Goal: Information Seeking & Learning: Check status

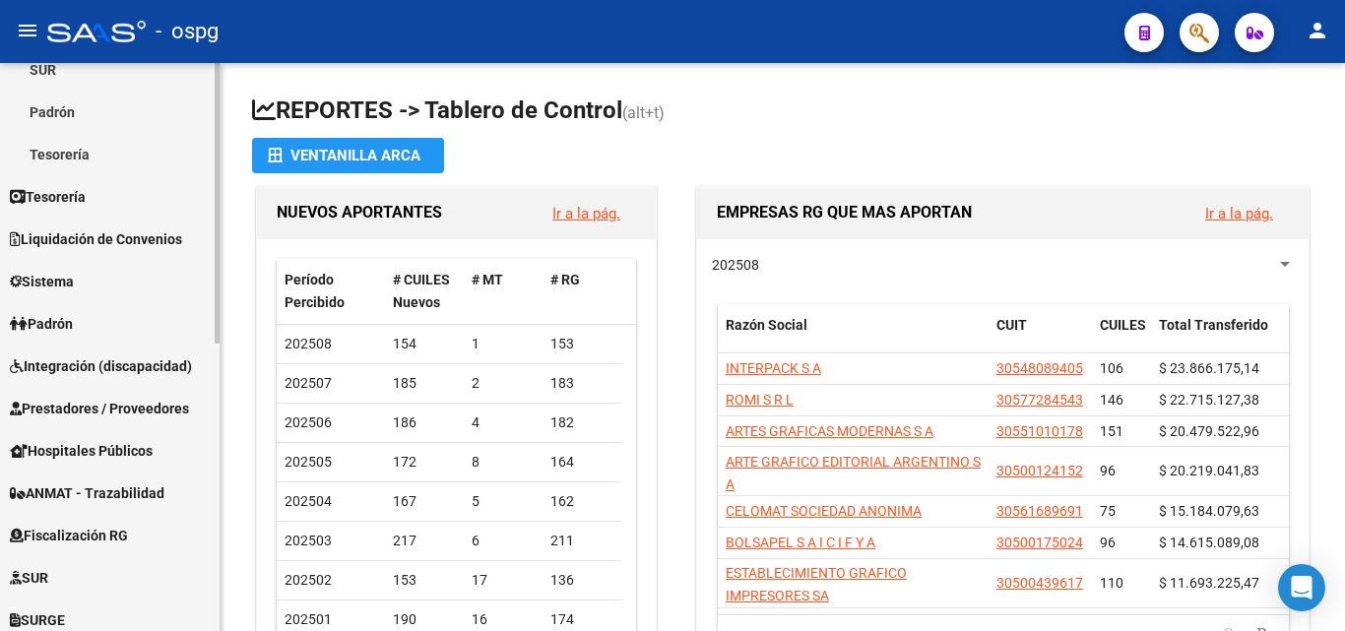
scroll to position [295, 0]
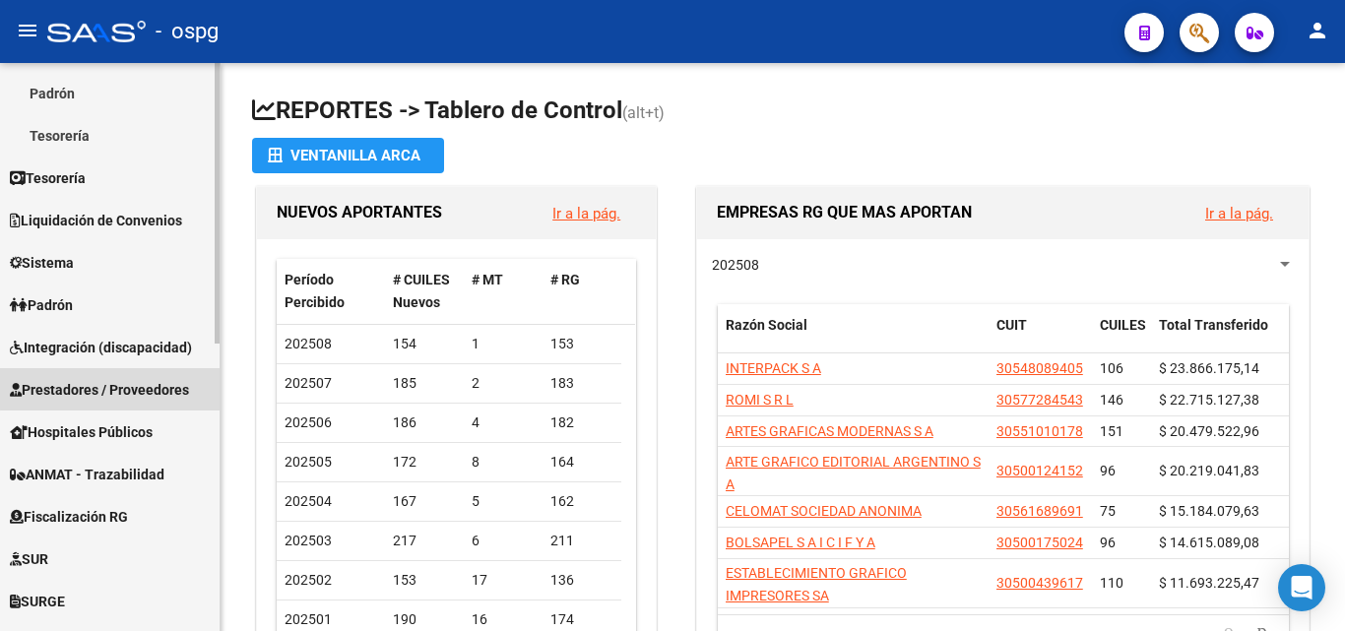
click at [133, 382] on span "Prestadores / Proveedores" at bounding box center [99, 390] width 179 height 22
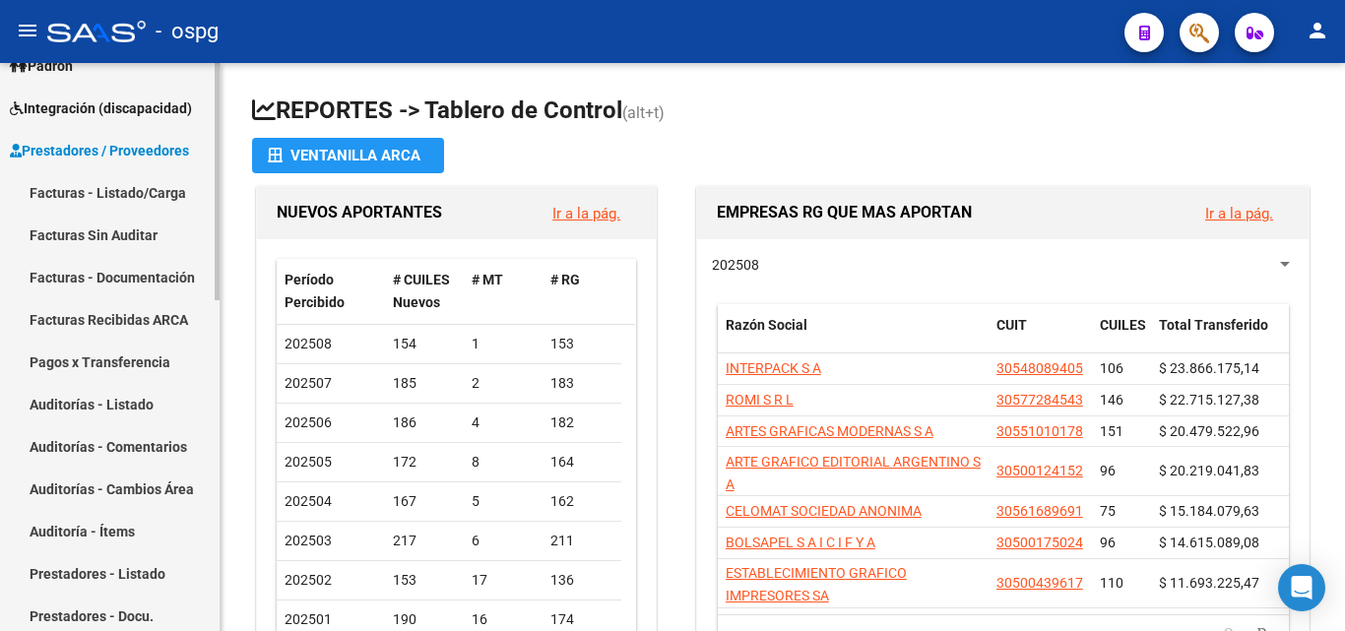
scroll to position [197, 0]
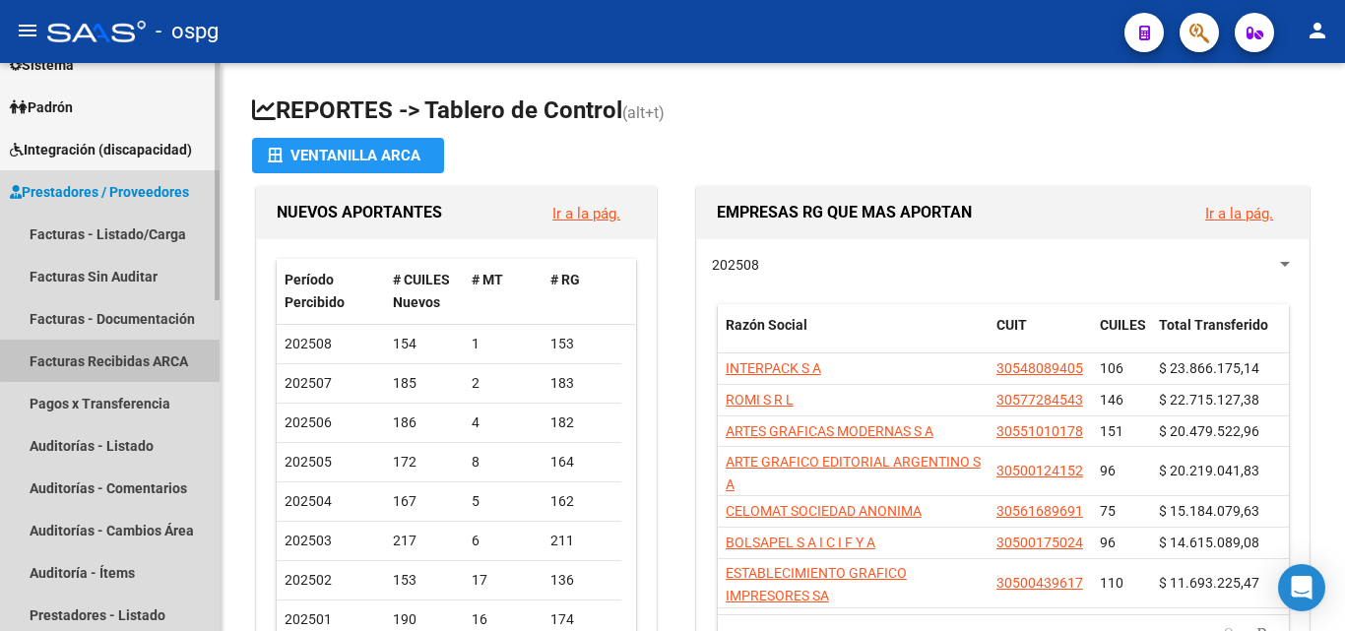
click at [148, 357] on link "Facturas Recibidas ARCA" at bounding box center [110, 361] width 220 height 42
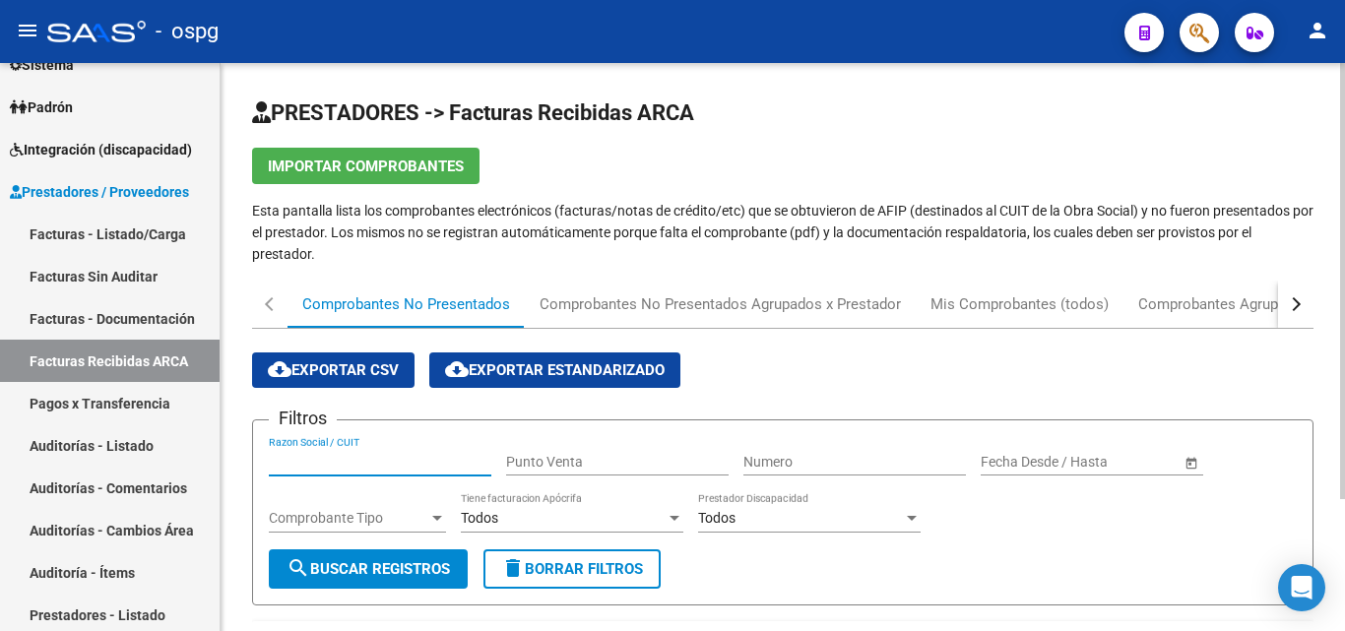
click at [332, 455] on input "Razon Social / CUIT" at bounding box center [380, 462] width 222 height 17
type input "o"
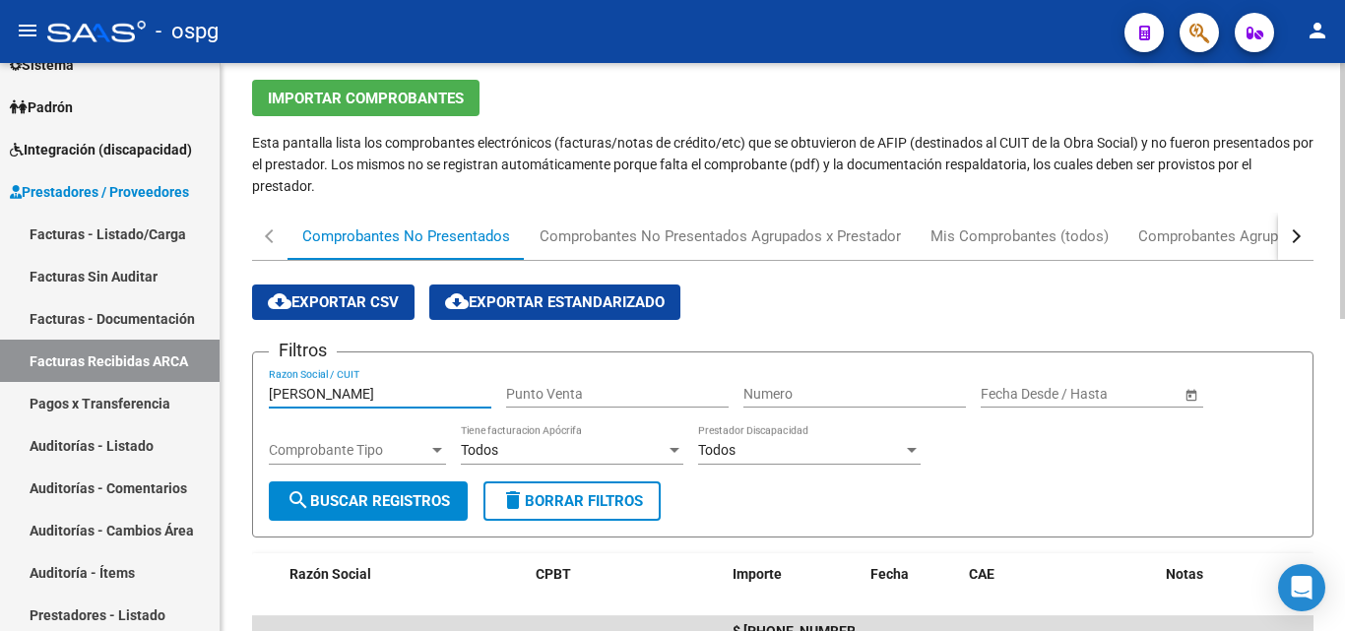
scroll to position [98, 0]
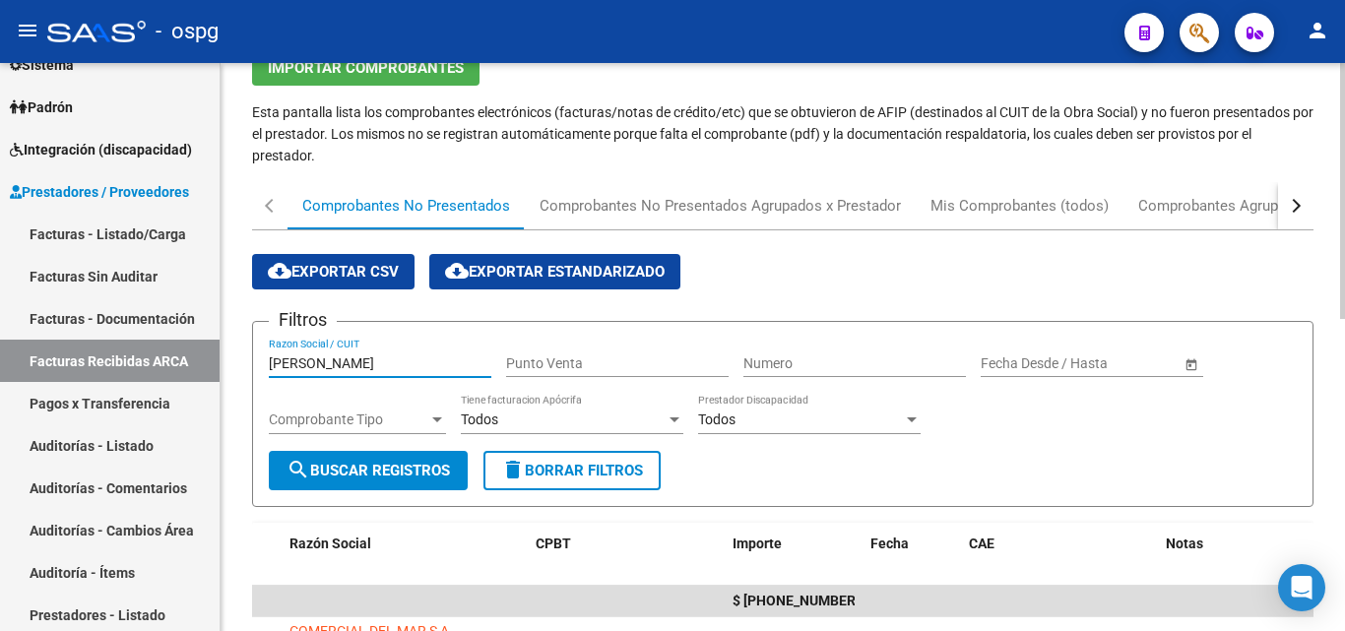
click at [362, 479] on button "search Buscar Registros" at bounding box center [368, 470] width 199 height 39
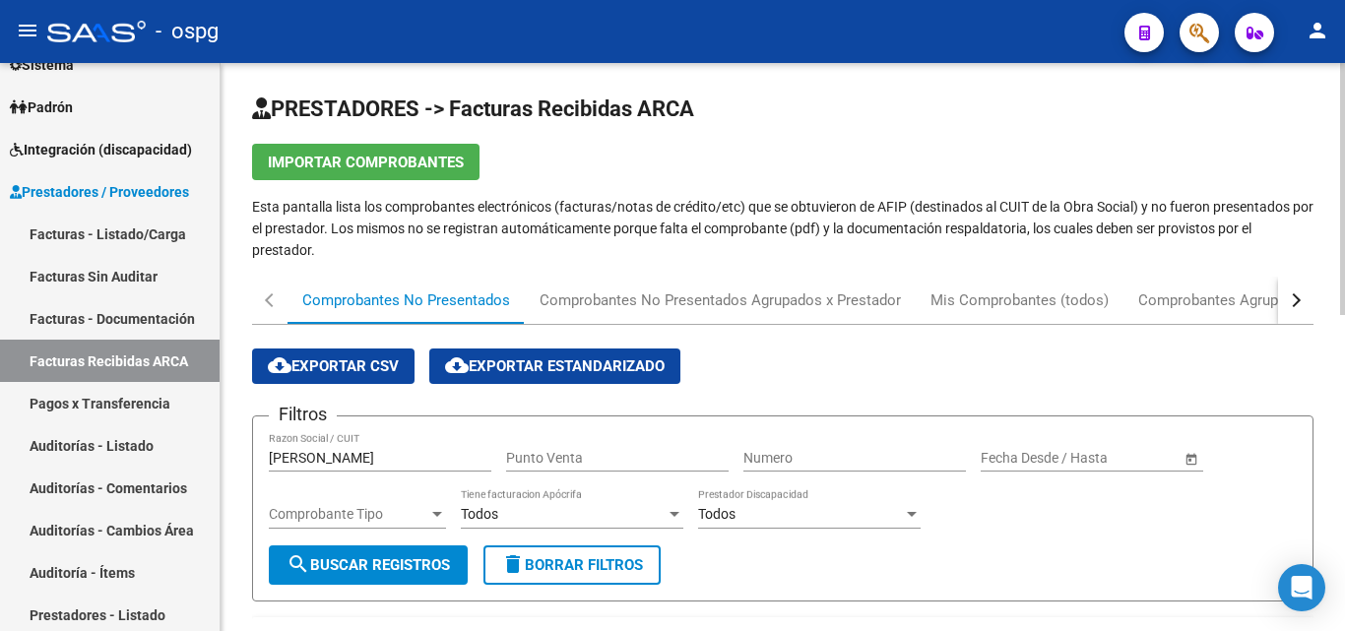
scroll to position [0, 0]
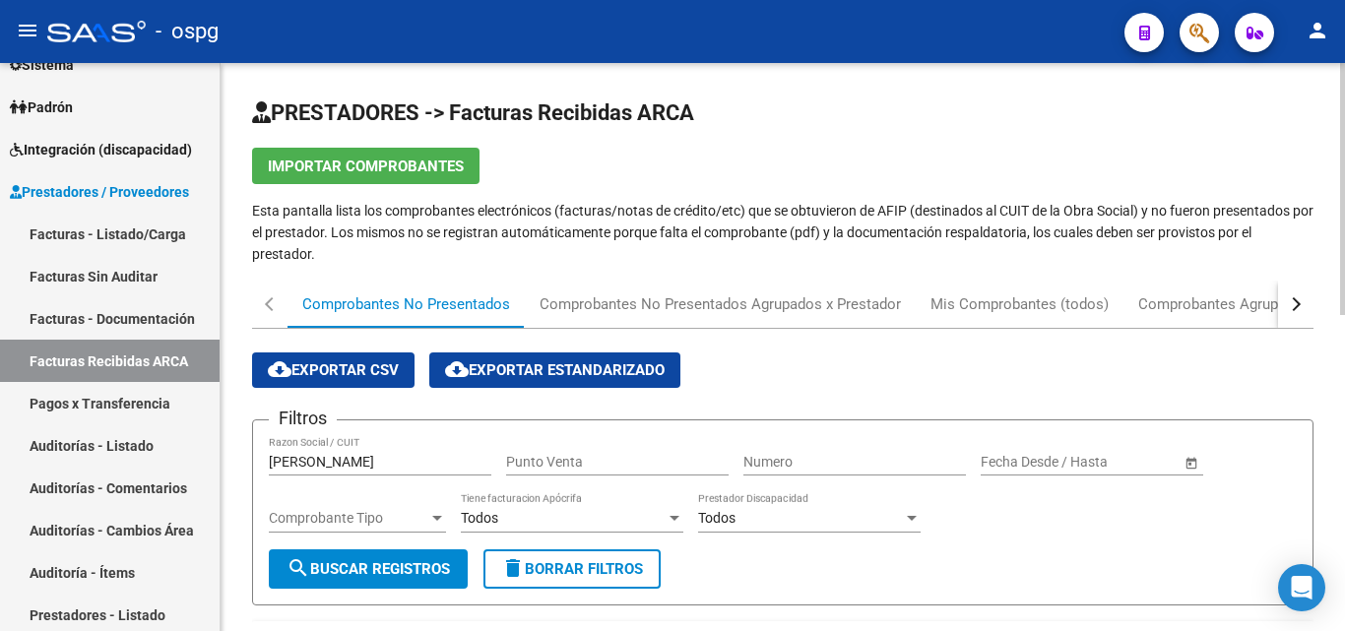
drag, startPoint x: 360, startPoint y: 452, endPoint x: 348, endPoint y: 457, distance: 13.7
click at [348, 457] on div "[PERSON_NAME] [PERSON_NAME] Social / CUIT" at bounding box center [380, 455] width 222 height 39
drag, startPoint x: 348, startPoint y: 459, endPoint x: 244, endPoint y: 489, distance: 107.8
click at [292, 569] on mat-icon "search" at bounding box center [298, 568] width 24 height 24
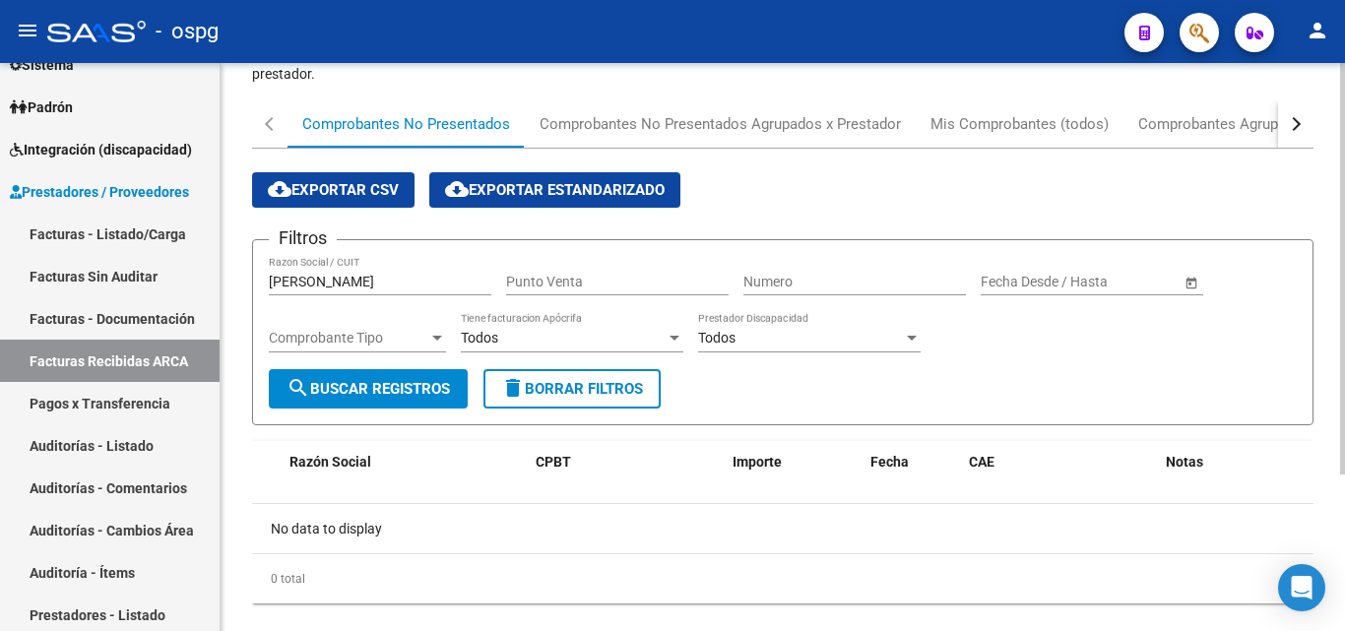
scroll to position [216, 0]
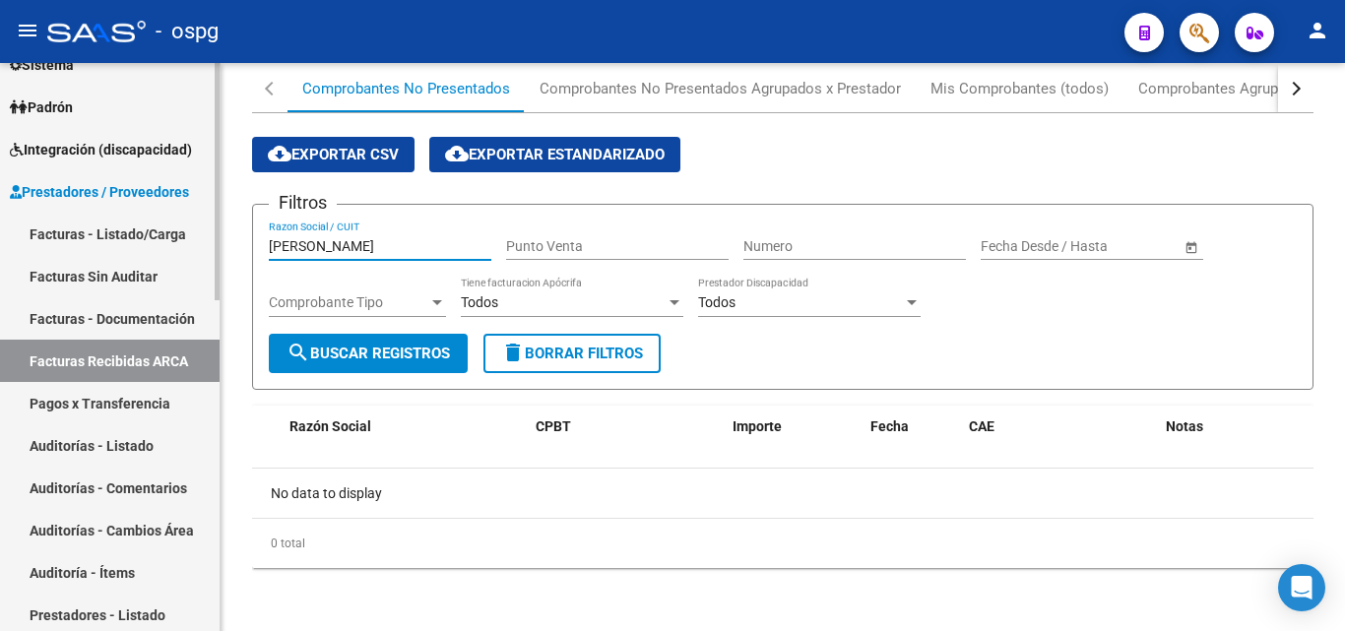
drag, startPoint x: 347, startPoint y: 253, endPoint x: 206, endPoint y: 288, distance: 145.2
click at [206, 288] on mat-sidenav-container "Firma Express Reportes Tablero de Control Ingresos Percibidos Análisis de todos…" at bounding box center [672, 347] width 1345 height 568
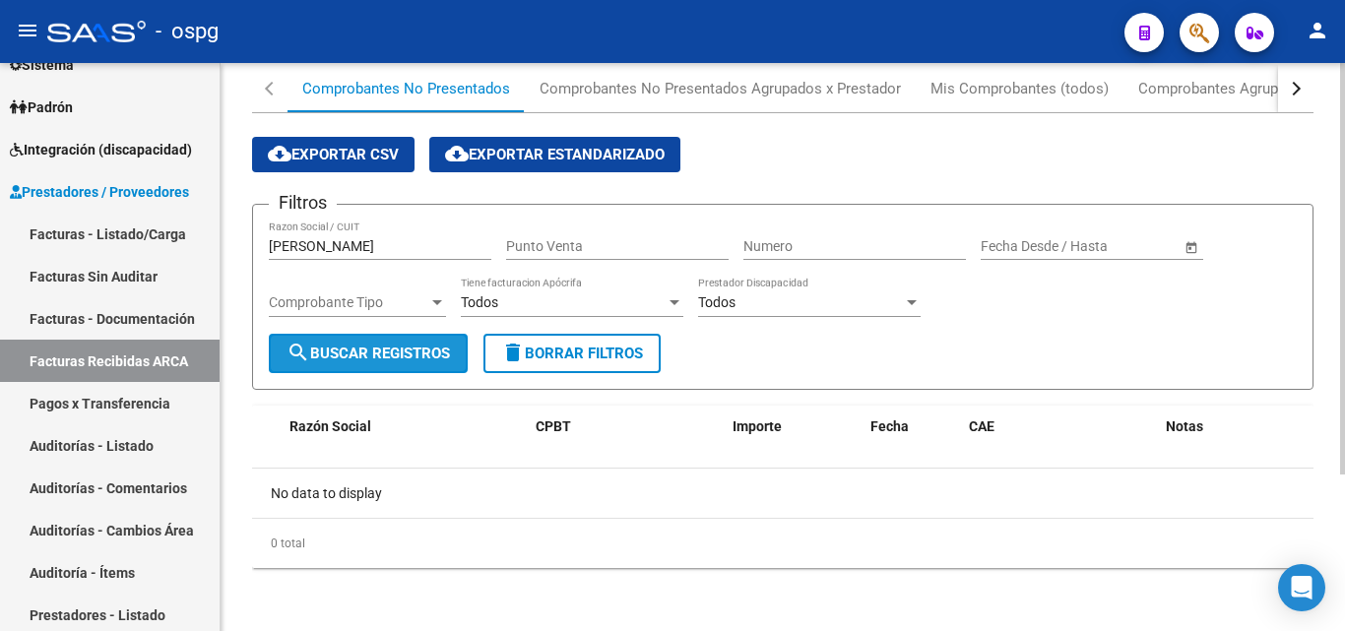
click at [413, 349] on span "search Buscar Registros" at bounding box center [367, 354] width 163 height 18
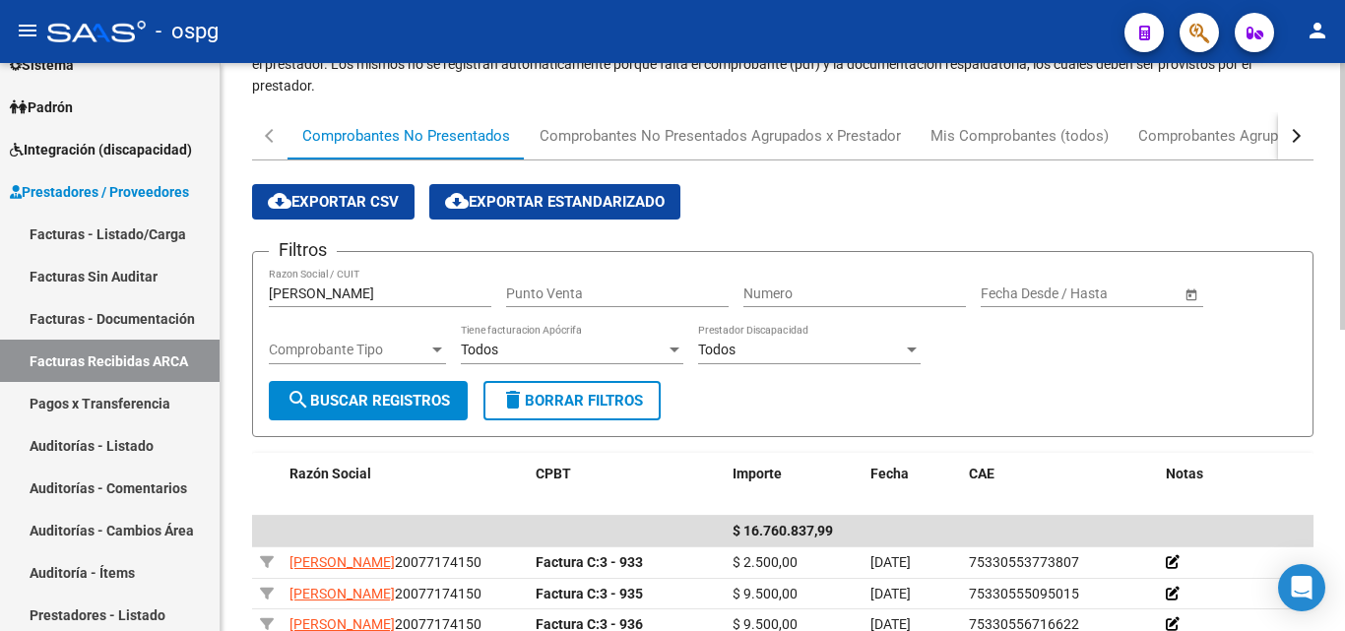
scroll to position [148, 0]
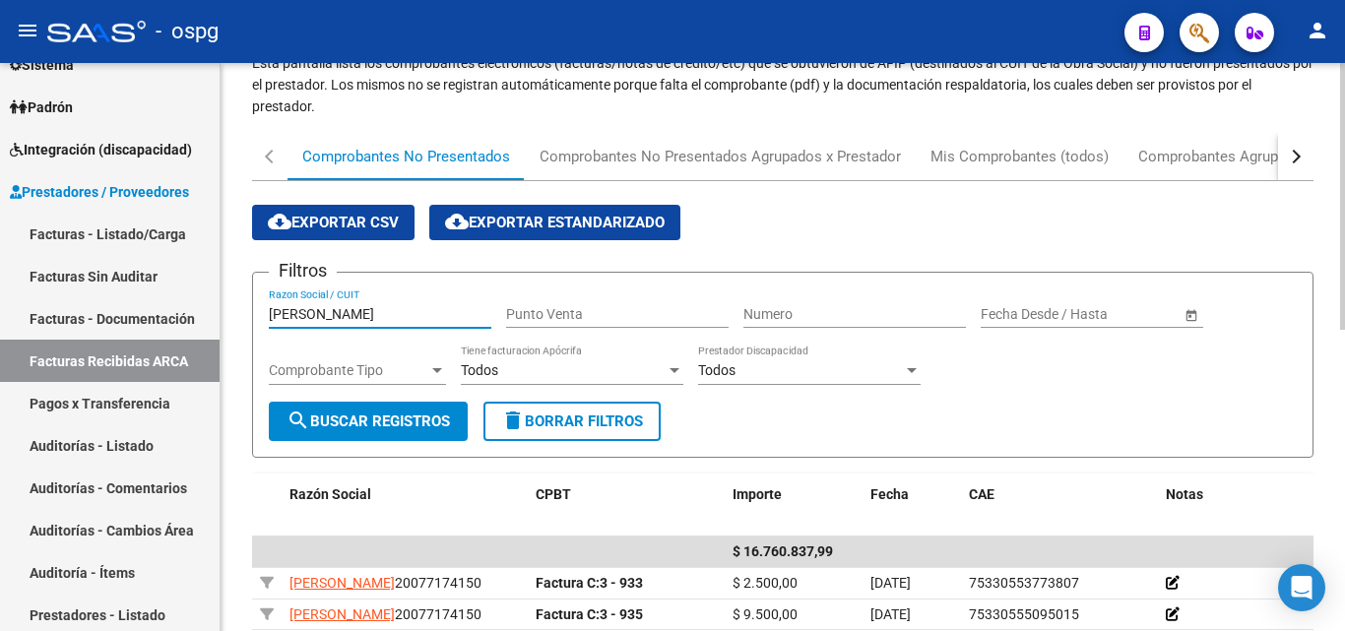
click at [287, 311] on input "[PERSON_NAME]" at bounding box center [380, 314] width 222 height 17
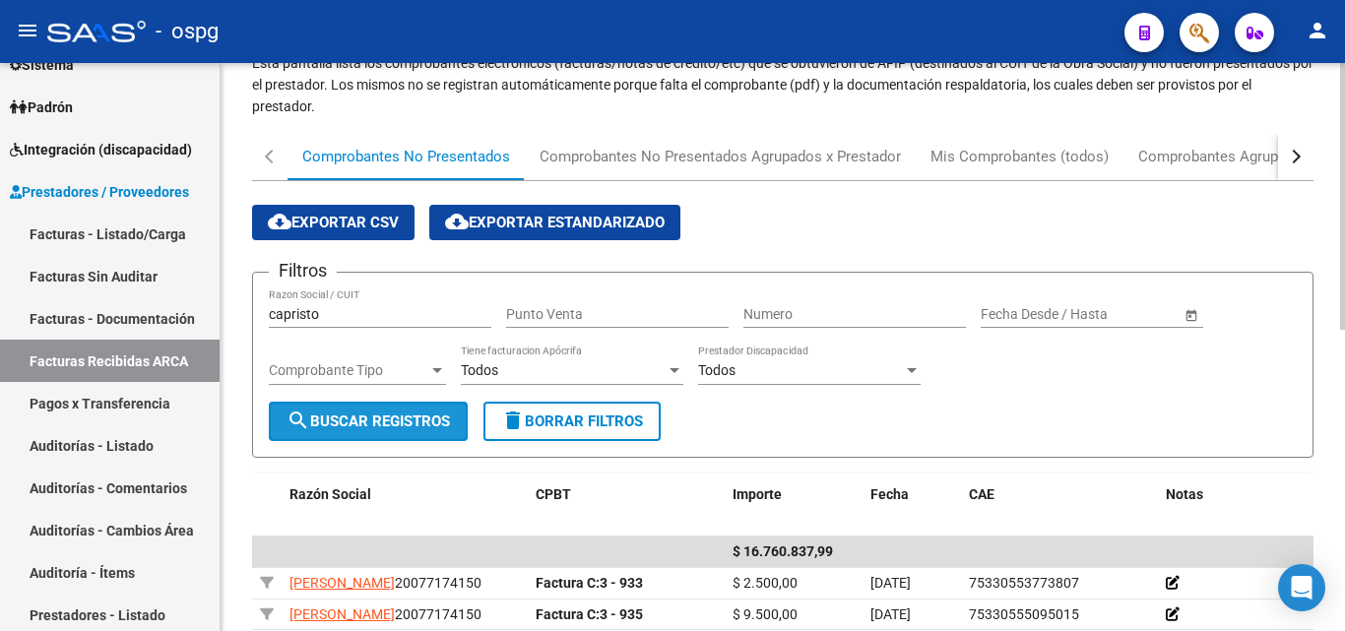
click at [347, 411] on button "search Buscar Registros" at bounding box center [368, 421] width 199 height 39
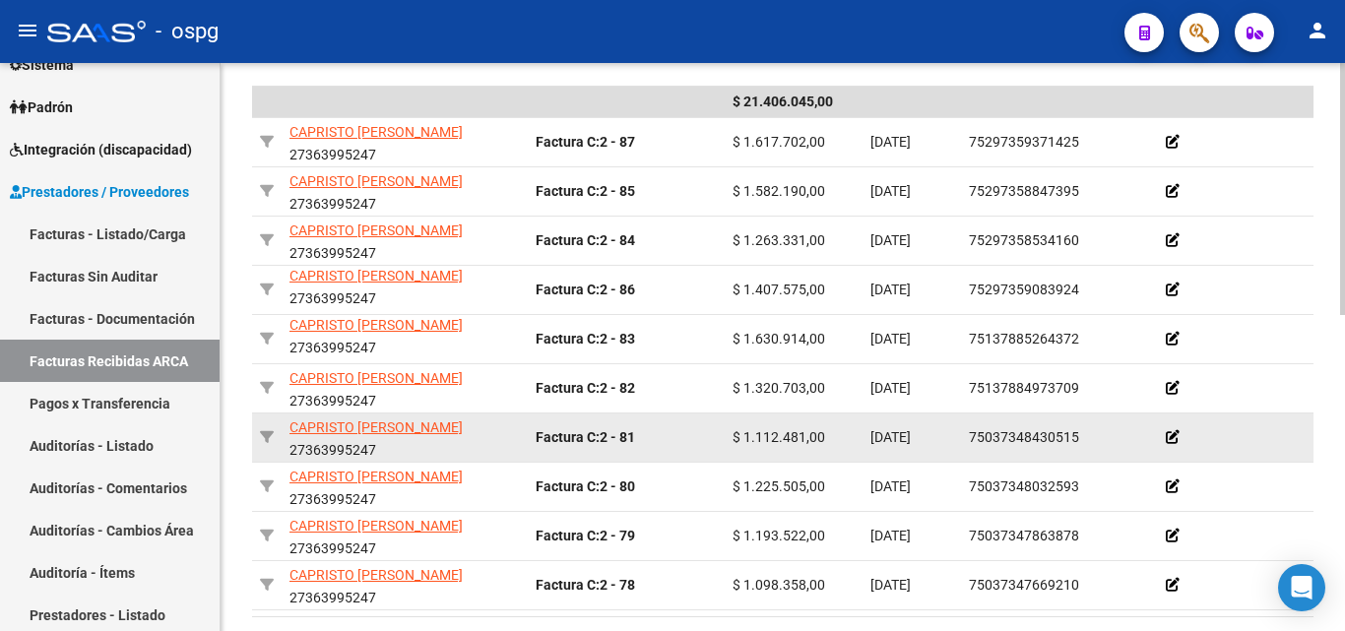
scroll to position [712, 0]
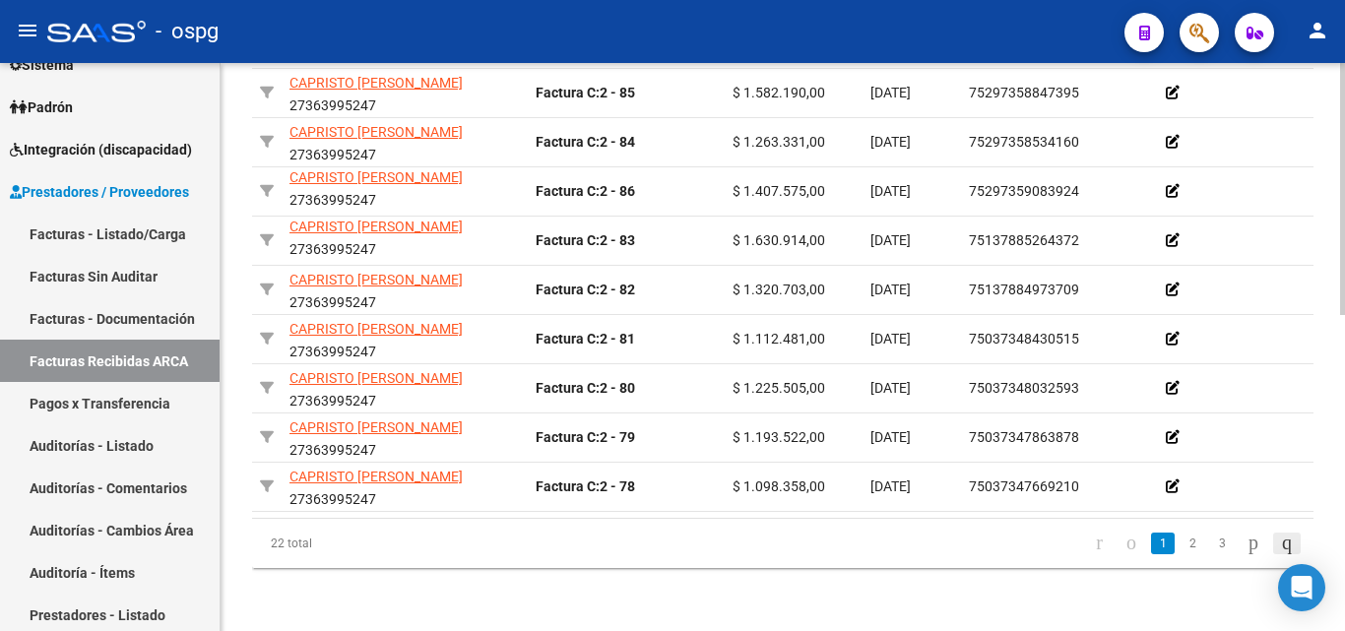
click at [1281, 540] on icon "go to last page" at bounding box center [1287, 543] width 16 height 24
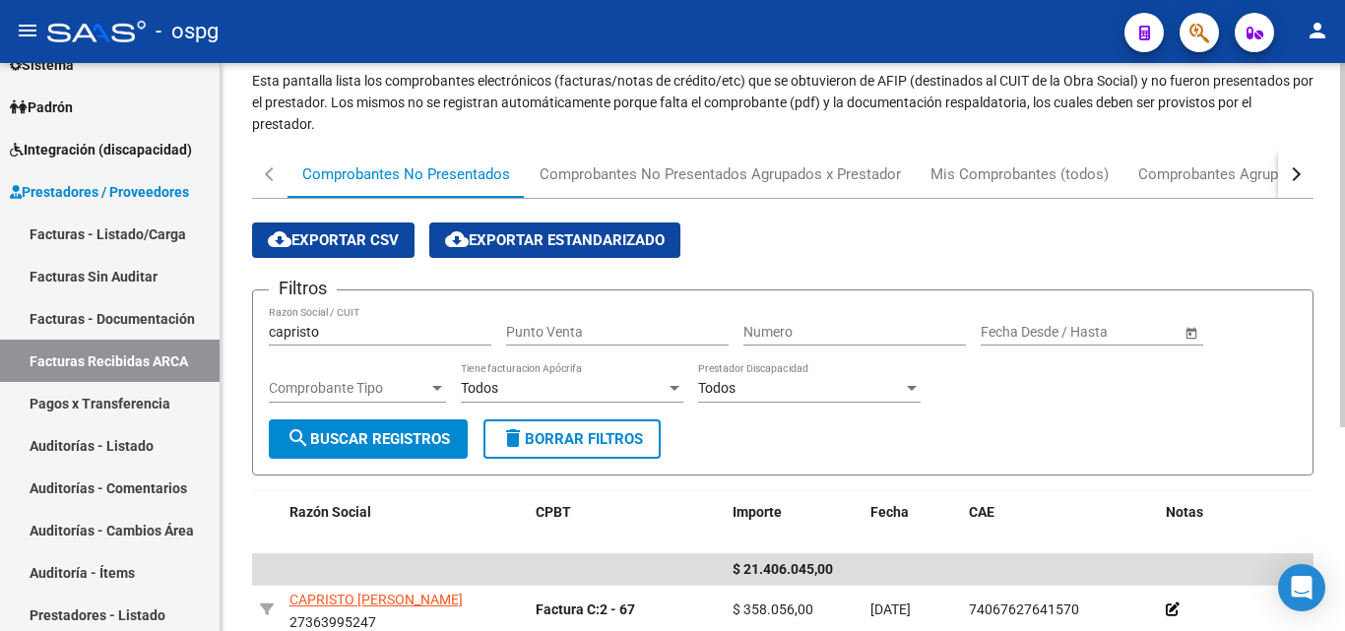
scroll to position [121, 0]
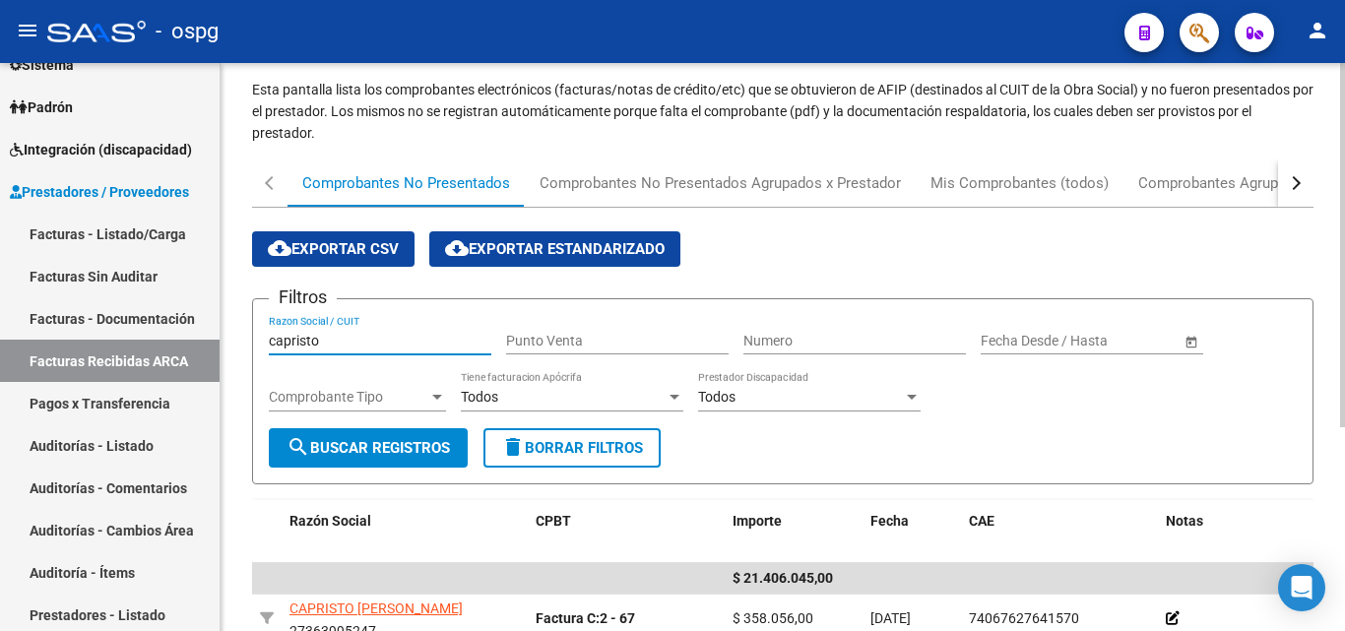
click at [305, 343] on input "capristo" at bounding box center [380, 341] width 222 height 17
click at [417, 449] on span "search Buscar Registros" at bounding box center [367, 448] width 163 height 18
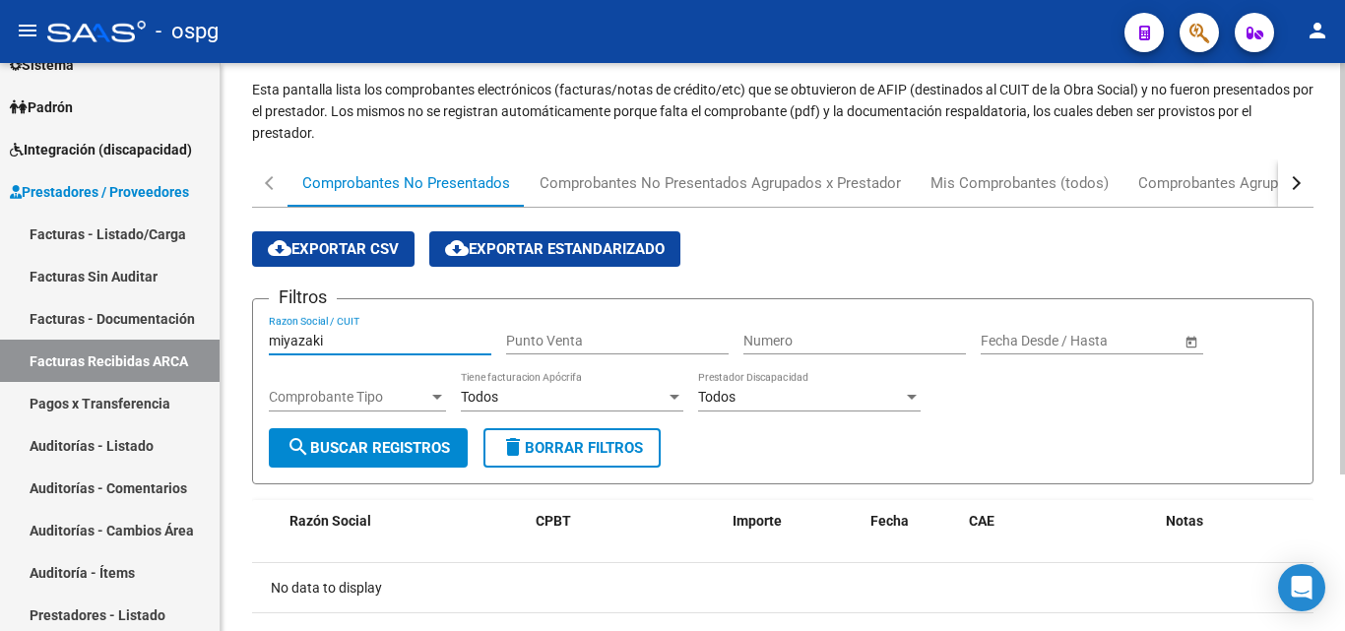
click at [295, 341] on input "miyazaki" at bounding box center [380, 341] width 222 height 17
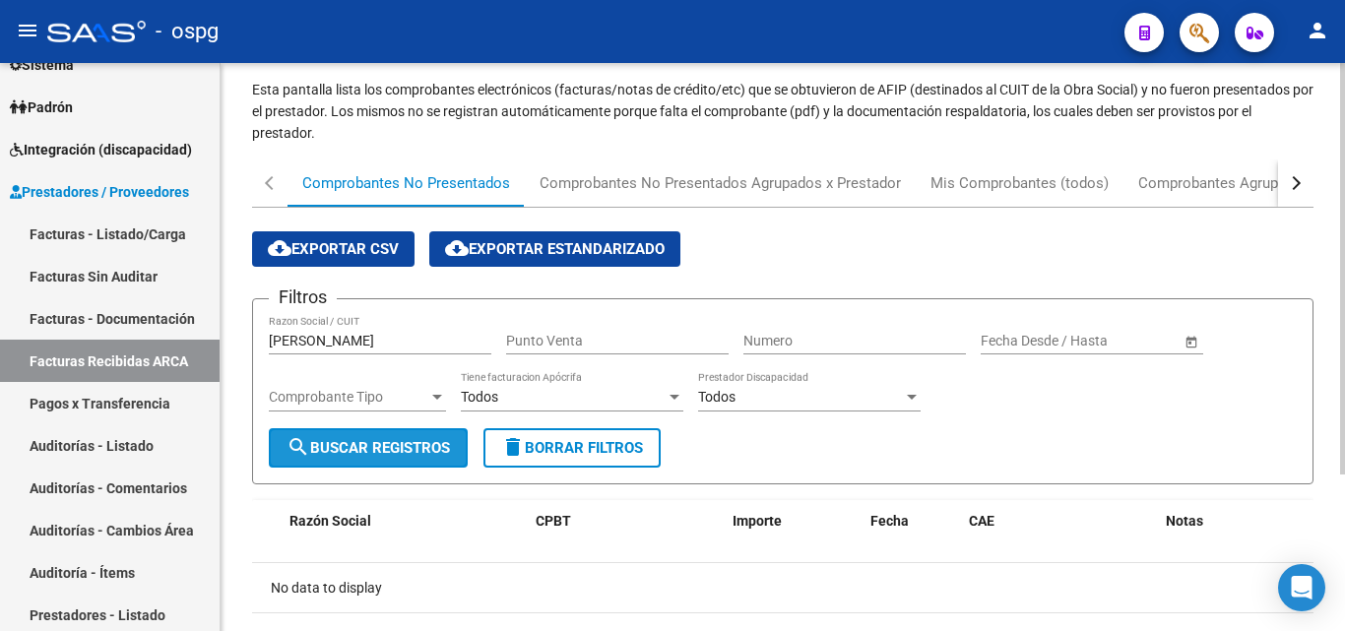
click at [338, 438] on button "search Buscar Registros" at bounding box center [368, 447] width 199 height 39
drag, startPoint x: 297, startPoint y: 340, endPoint x: 332, endPoint y: 332, distance: 35.3
click at [332, 333] on input "[PERSON_NAME]" at bounding box center [380, 341] width 222 height 17
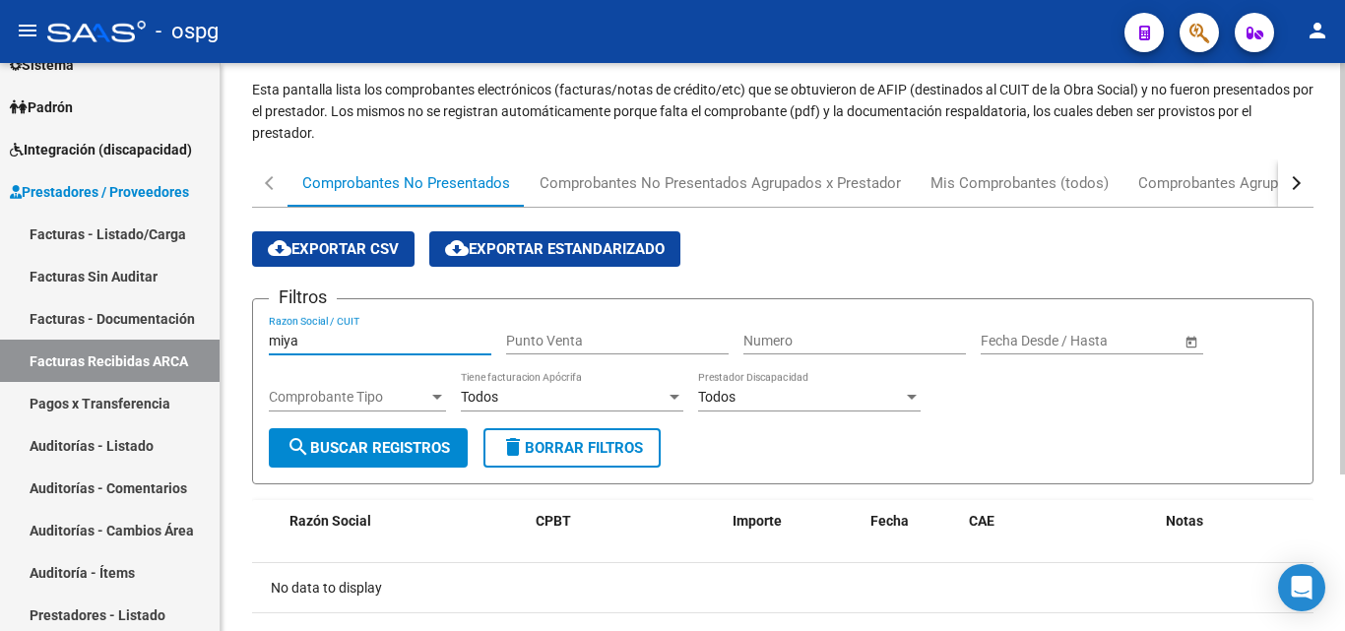
type input "miya"
click at [343, 442] on span "search Buscar Registros" at bounding box center [367, 448] width 163 height 18
drag, startPoint x: 321, startPoint y: 337, endPoint x: 247, endPoint y: 364, distance: 78.8
click at [248, 364] on div "PRESTADORES -> Facturas Recibidas ARCA Importar Comprobantes Esta pantalla list…" at bounding box center [783, 334] width 1124 height 784
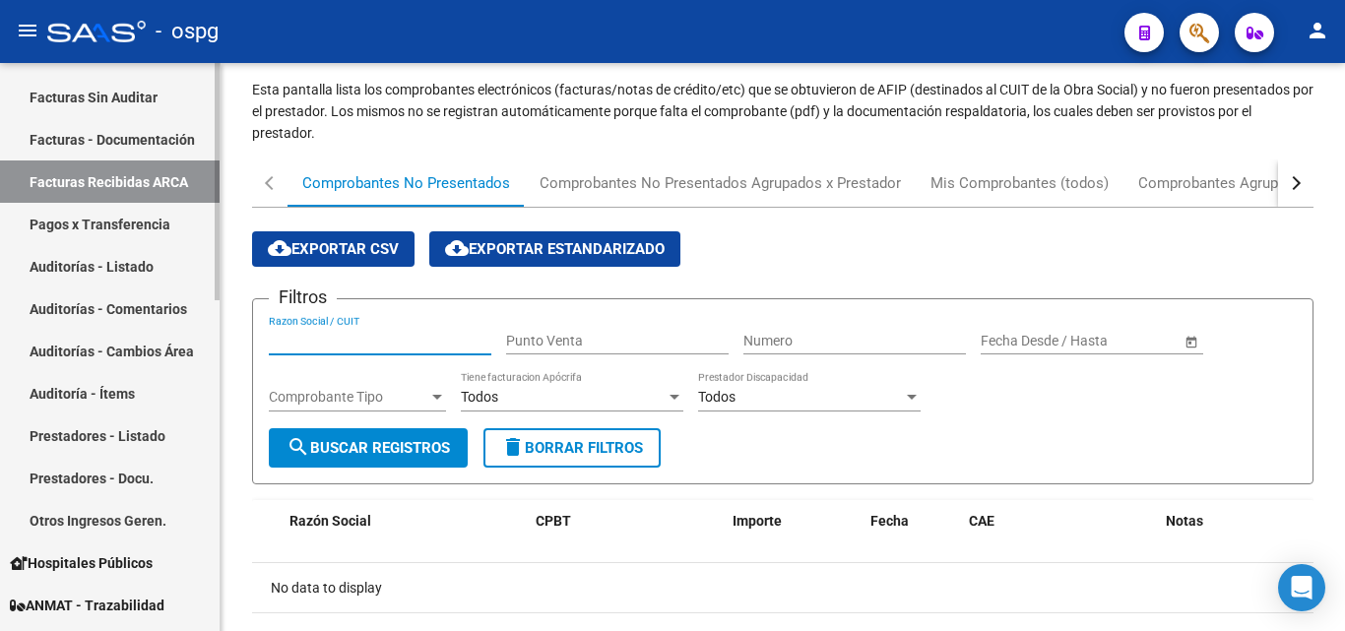
scroll to position [394, 0]
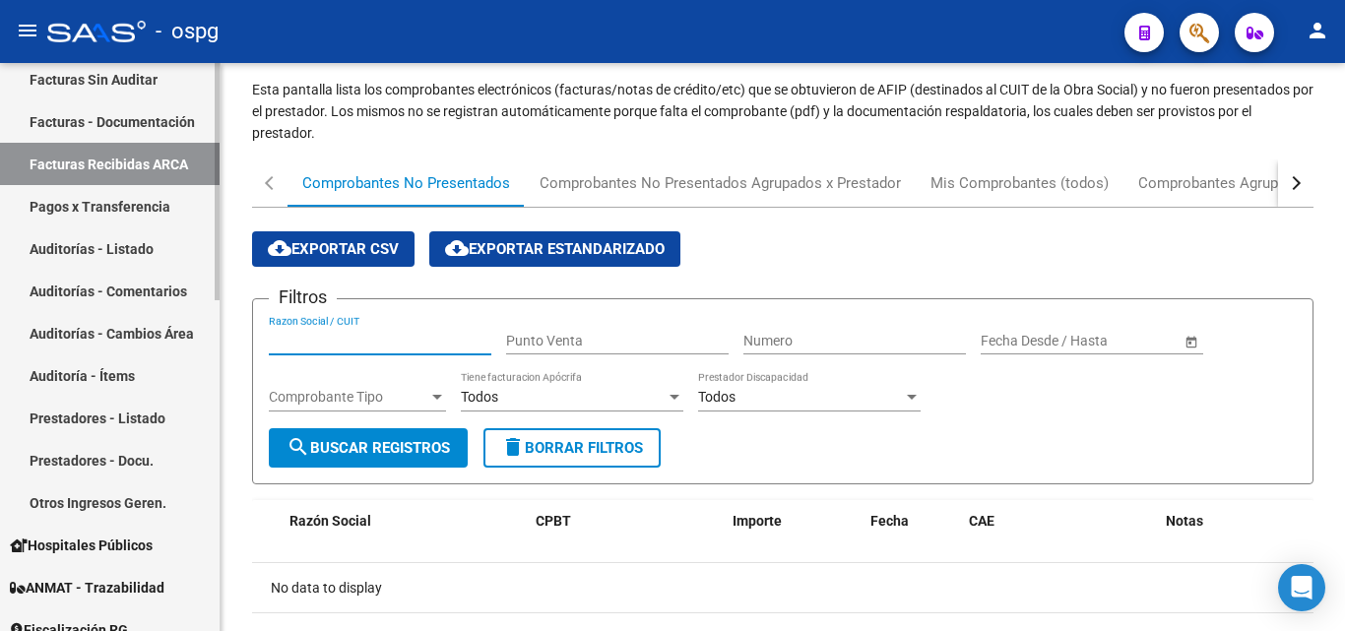
click at [112, 203] on link "Pagos x Transferencia" at bounding box center [110, 206] width 220 height 42
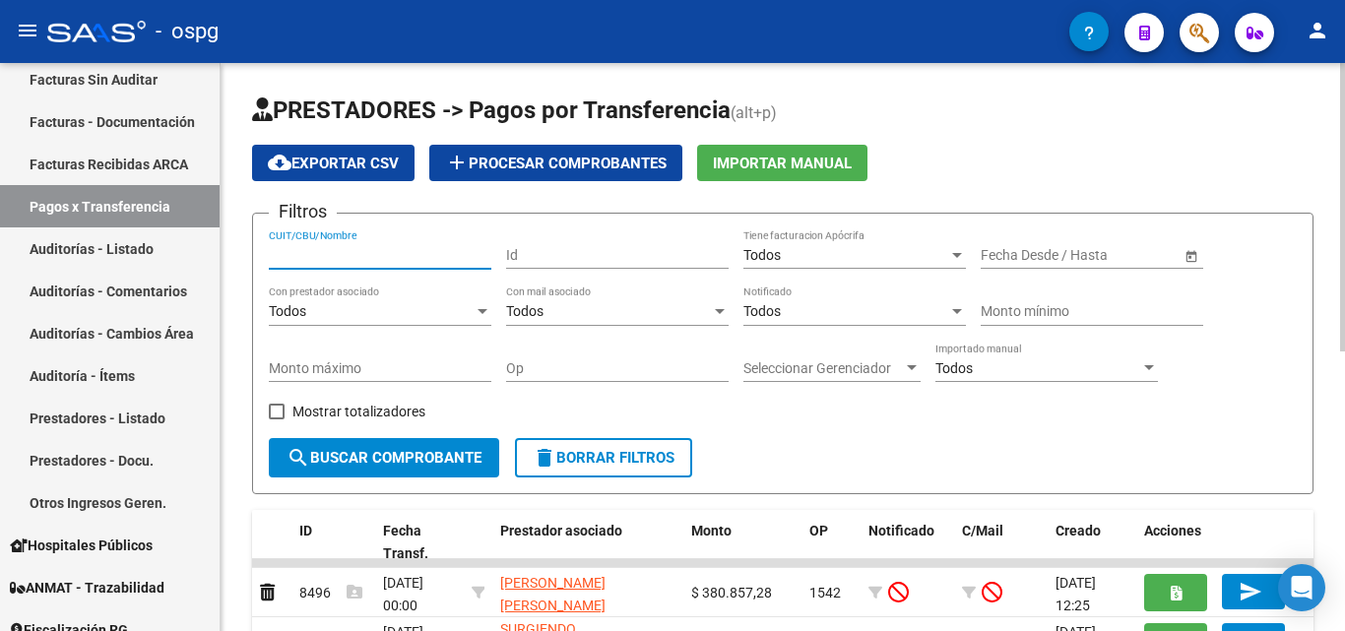
click at [386, 254] on input "CUIT/CBU/Nombre" at bounding box center [380, 255] width 222 height 17
type input "[PERSON_NAME]"
